Goal: Task Accomplishment & Management: Manage account settings

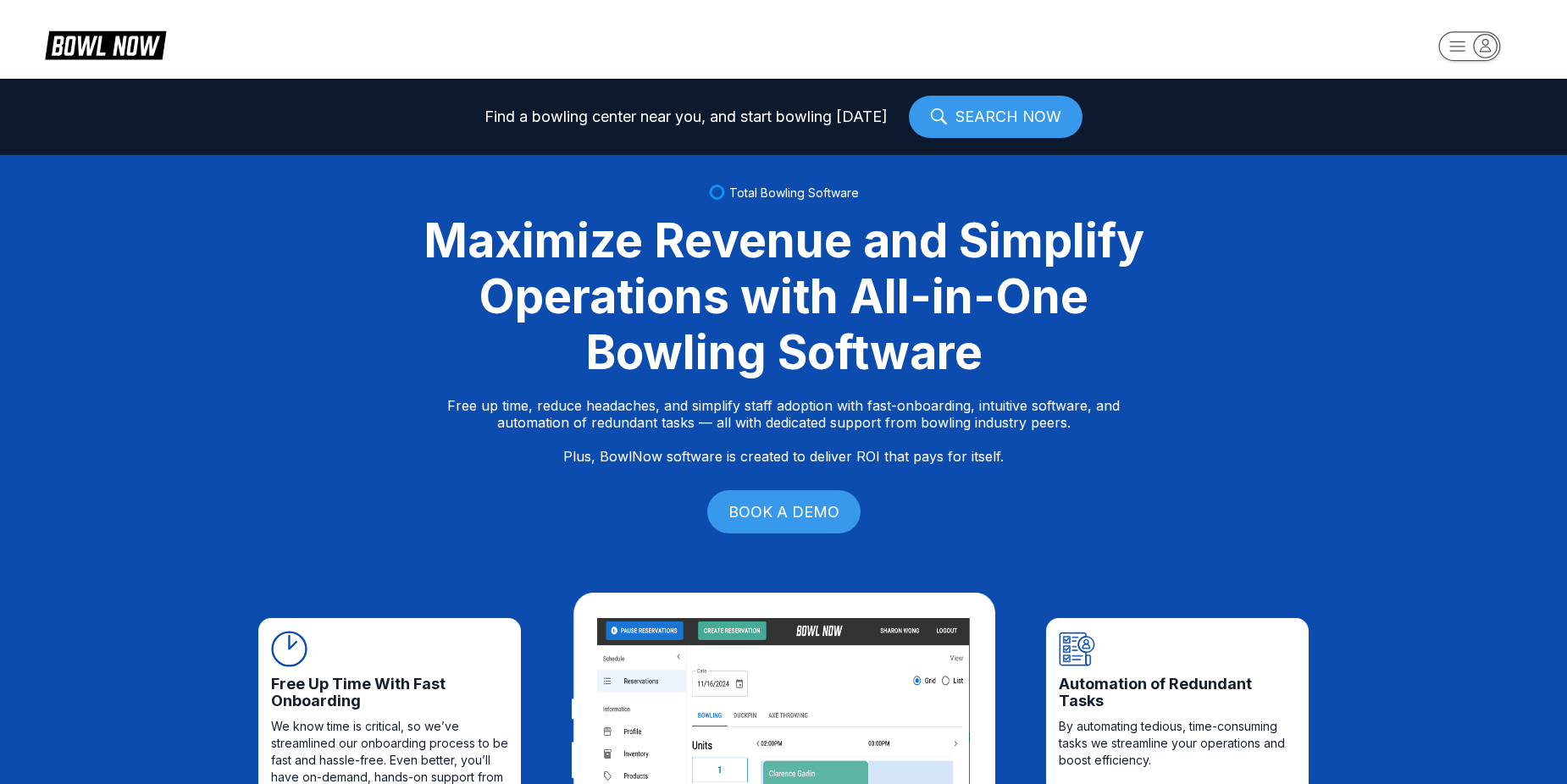
click at [1455, 57] on rect "button" at bounding box center [1469, 46] width 62 height 30
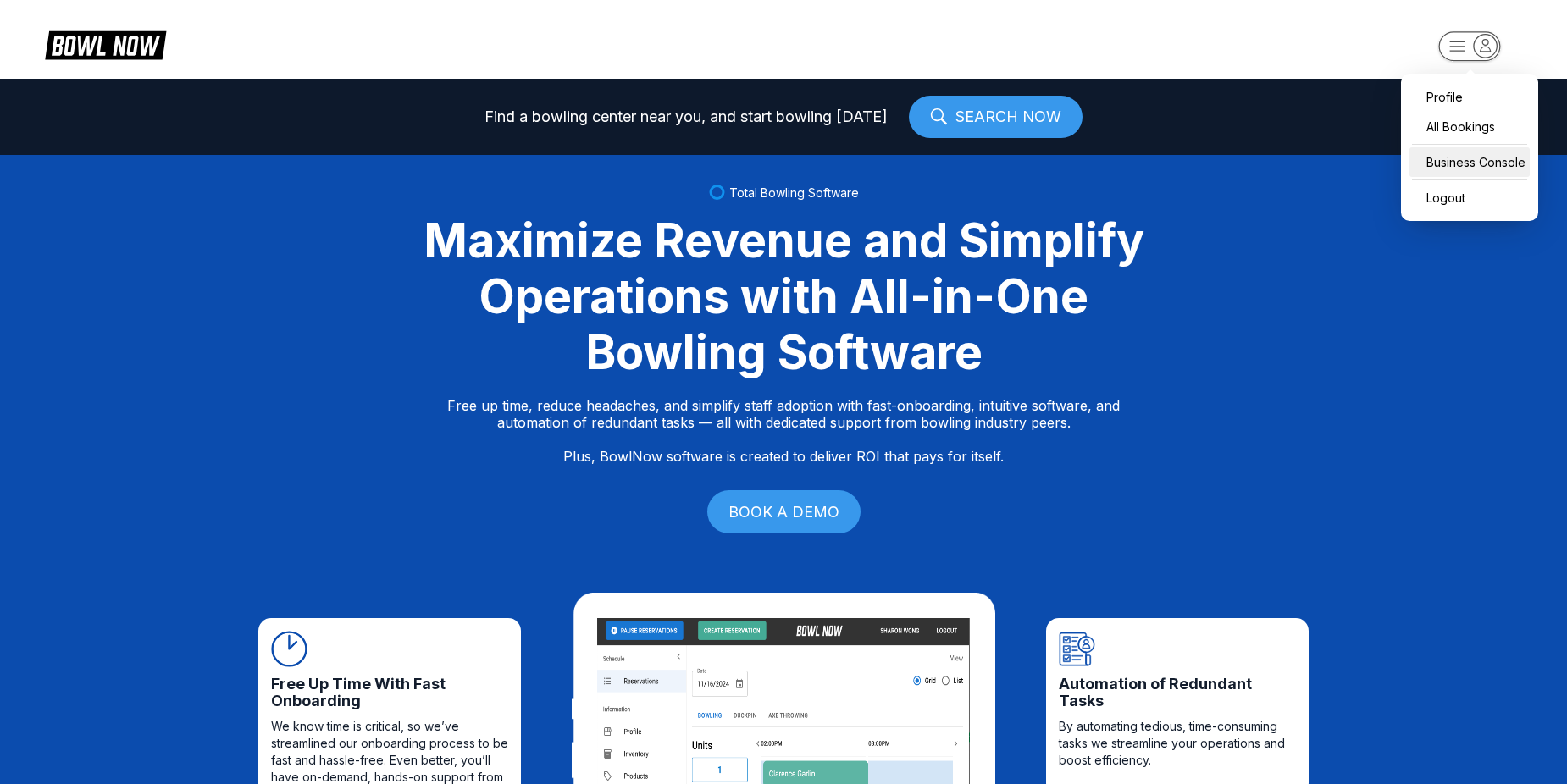
click at [1457, 165] on div "Business Console" at bounding box center [1469, 162] width 120 height 30
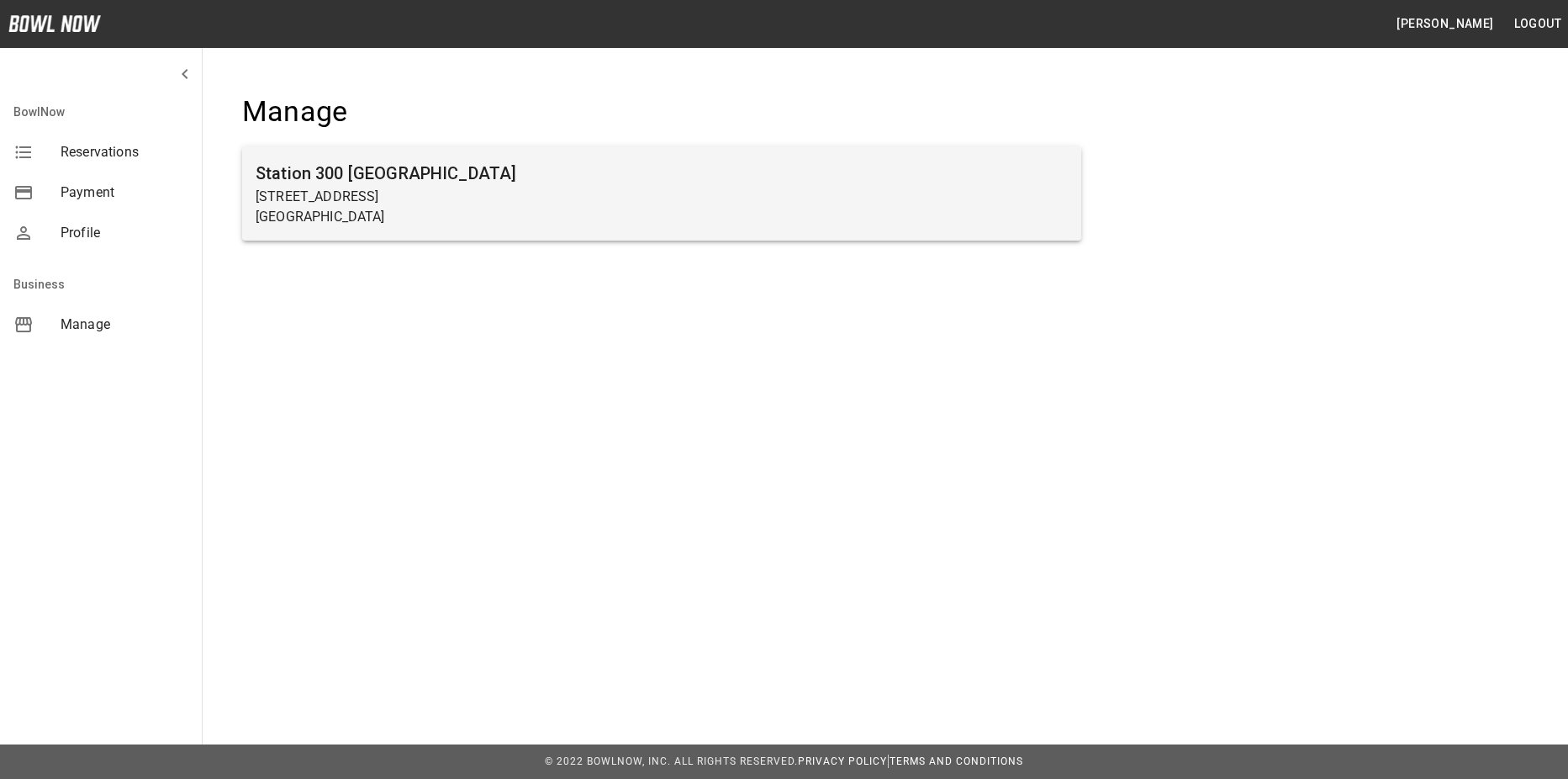
click at [738, 190] on p "[STREET_ADDRESS]" at bounding box center [661, 197] width 812 height 20
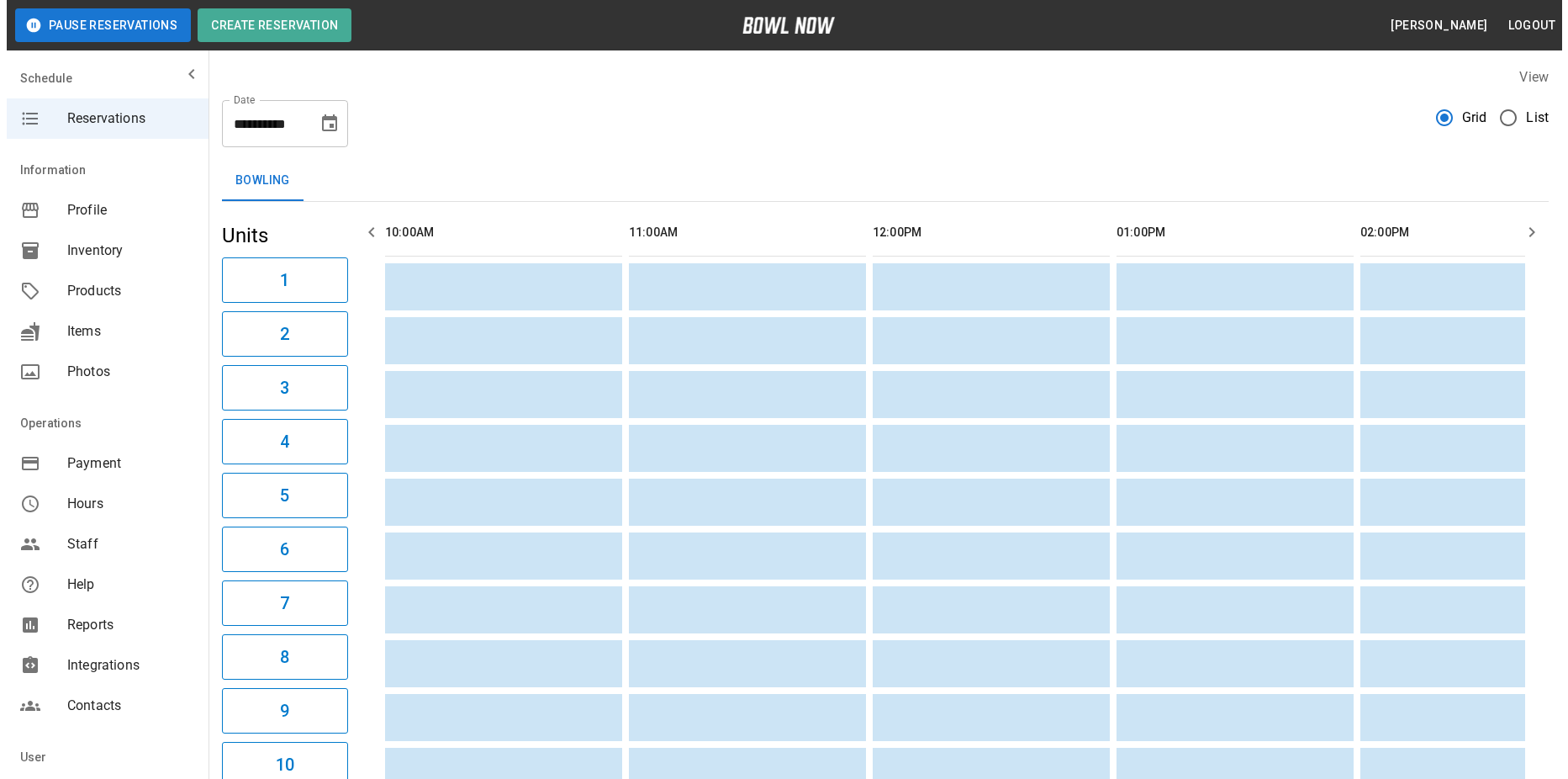
scroll to position [0, 1463]
